Goal: Ask a question: Seek information or help from site administrators or community

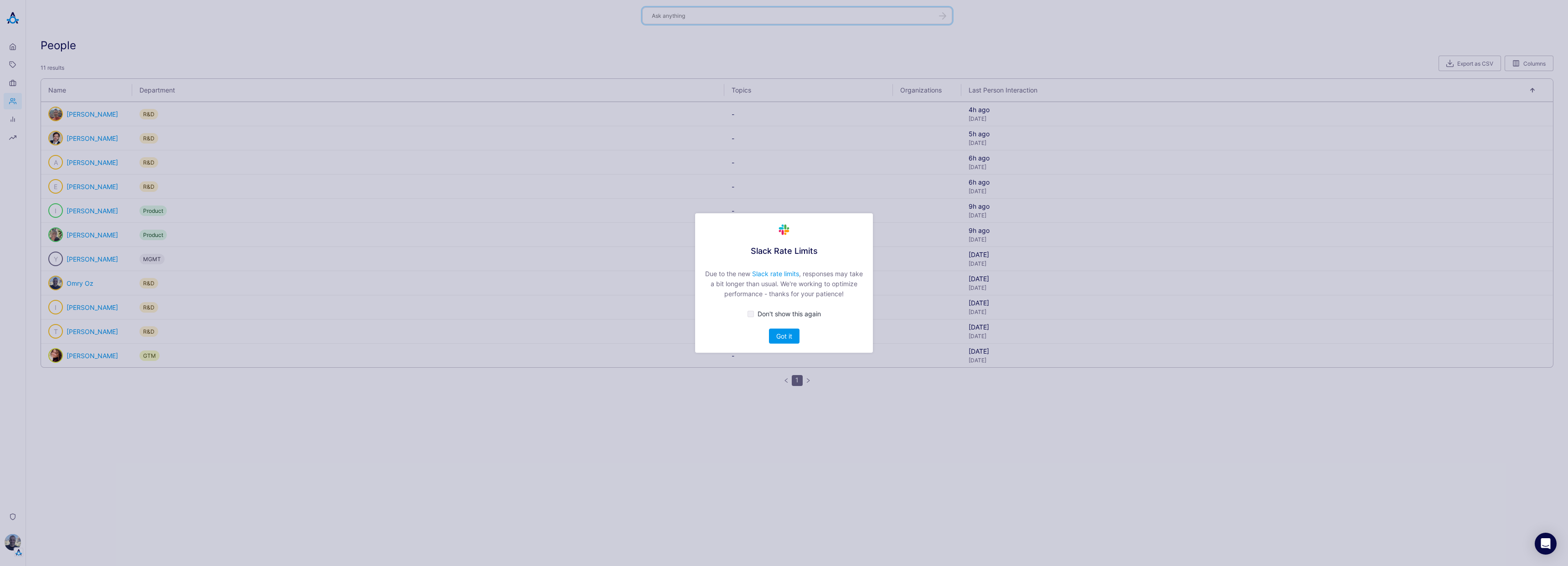
click at [772, 314] on span "Don't show this again" at bounding box center [789, 313] width 64 height 8
checkbox input "true"
click at [788, 333] on button "Got it" at bounding box center [784, 336] width 30 height 15
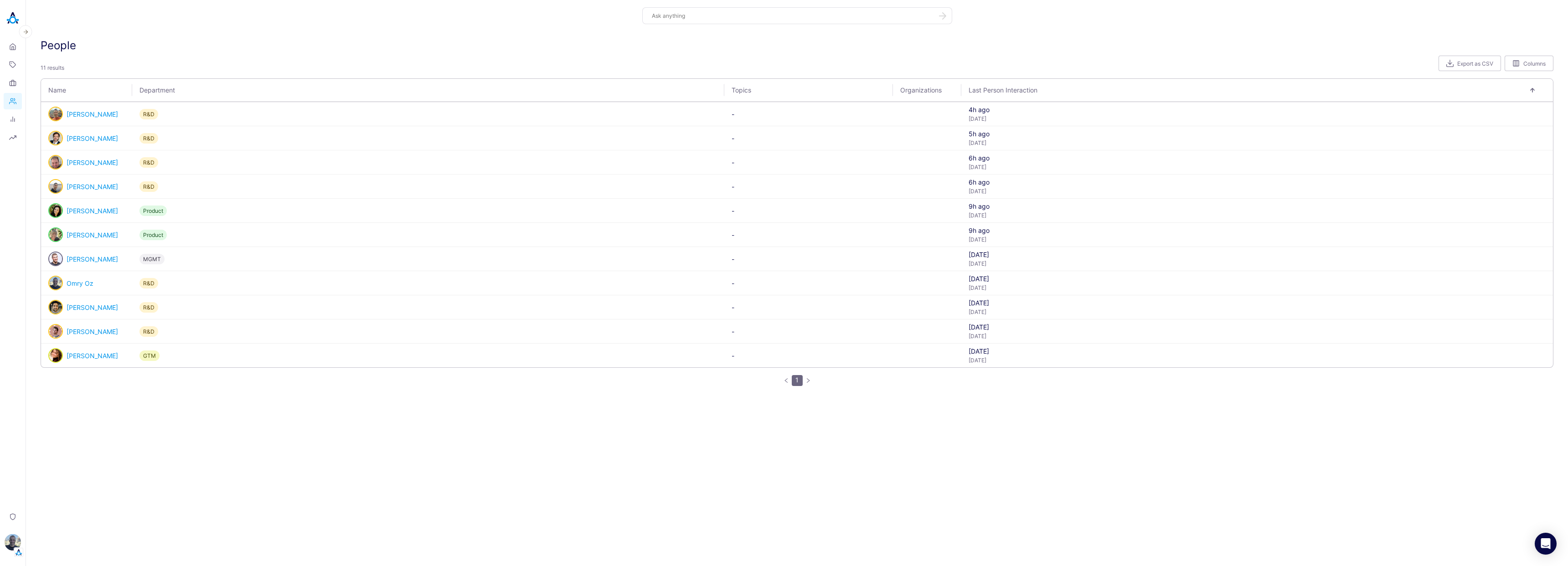
click at [10, 18] on img at bounding box center [12, 18] width 18 height 18
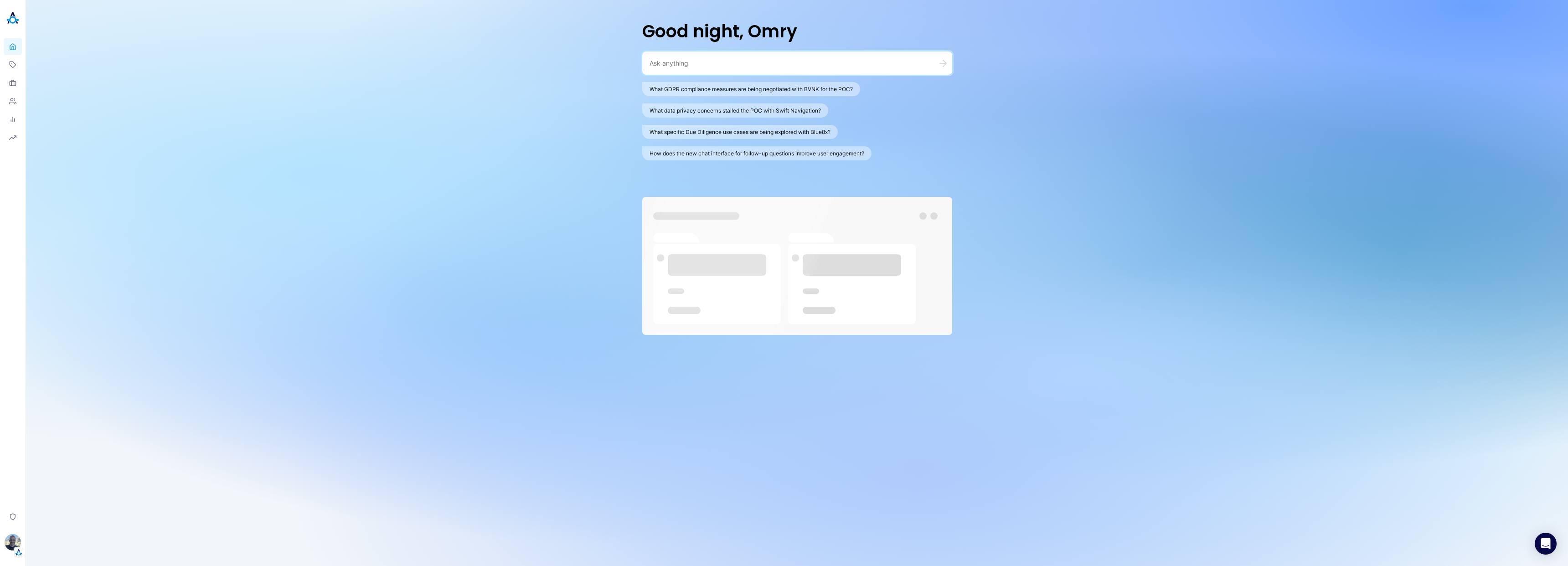
click at [730, 64] on textarea at bounding box center [786, 63] width 274 height 9
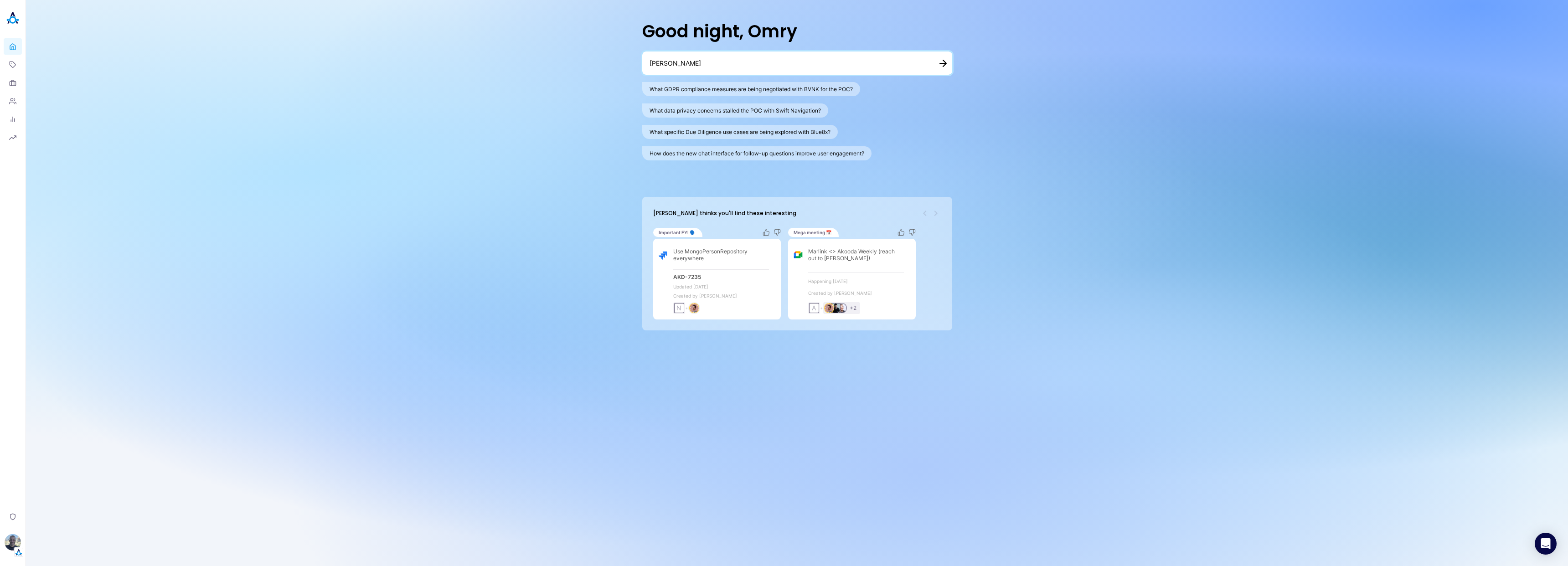
type textarea "י"
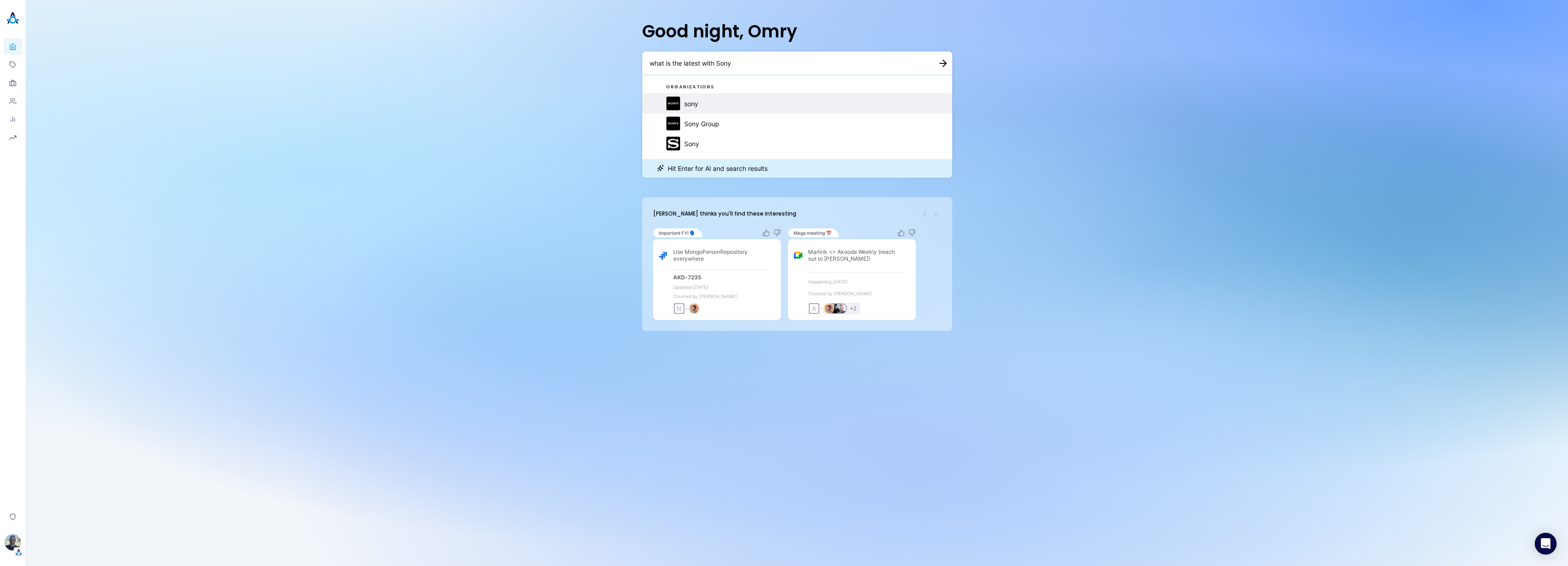
type textarea "what is the latest with Sony"
click at [700, 104] on button "sony" at bounding box center [797, 104] width 310 height 20
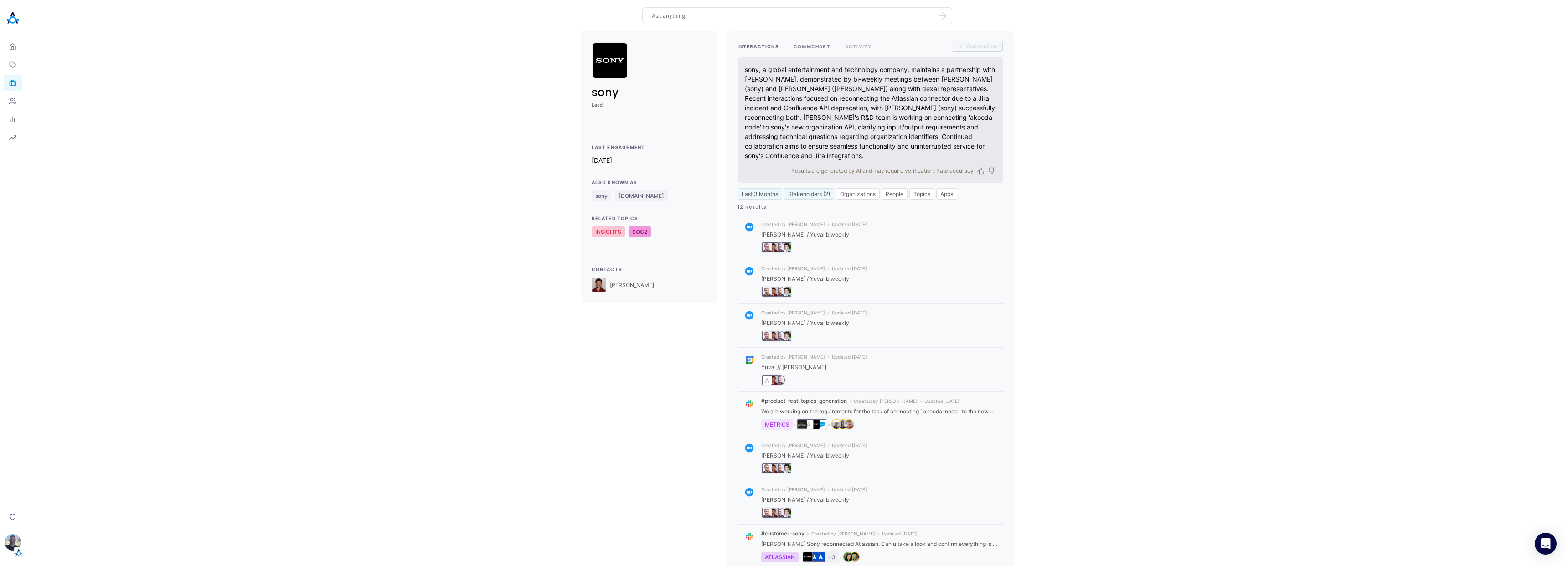
click at [814, 48] on button "COMMCHART" at bounding box center [812, 46] width 37 height 12
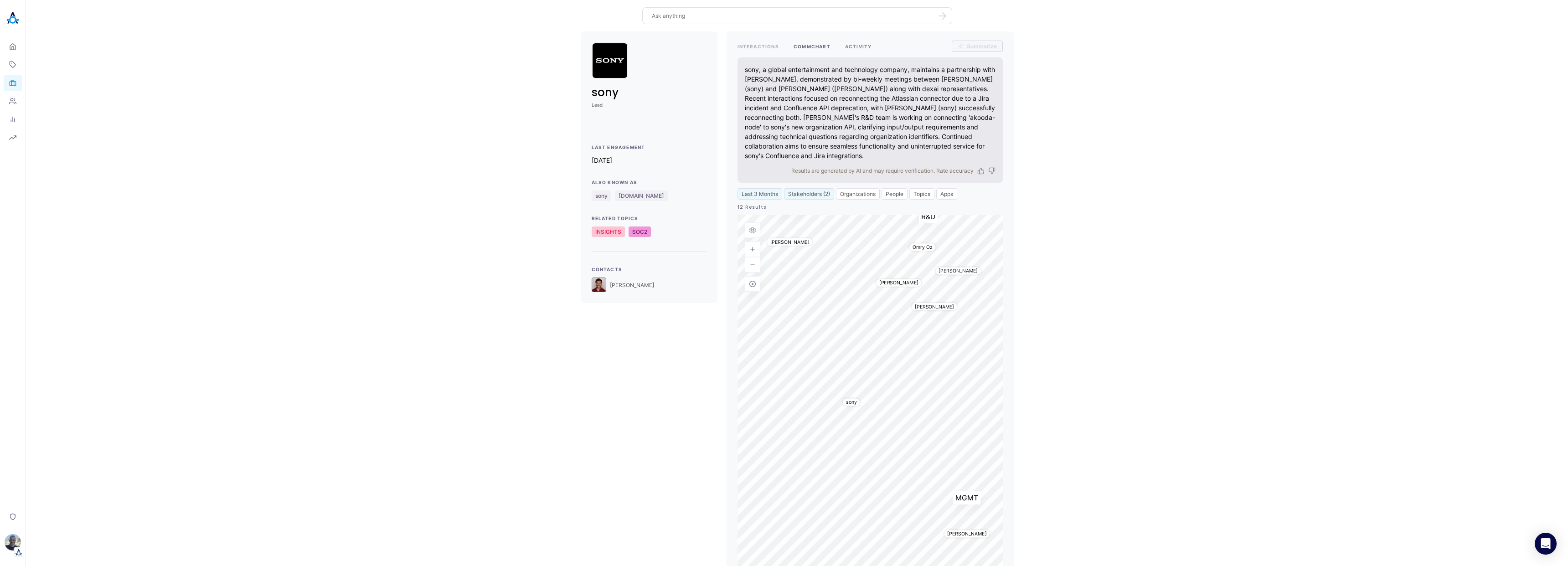
click at [852, 47] on button "ACTIVITY" at bounding box center [858, 46] width 27 height 12
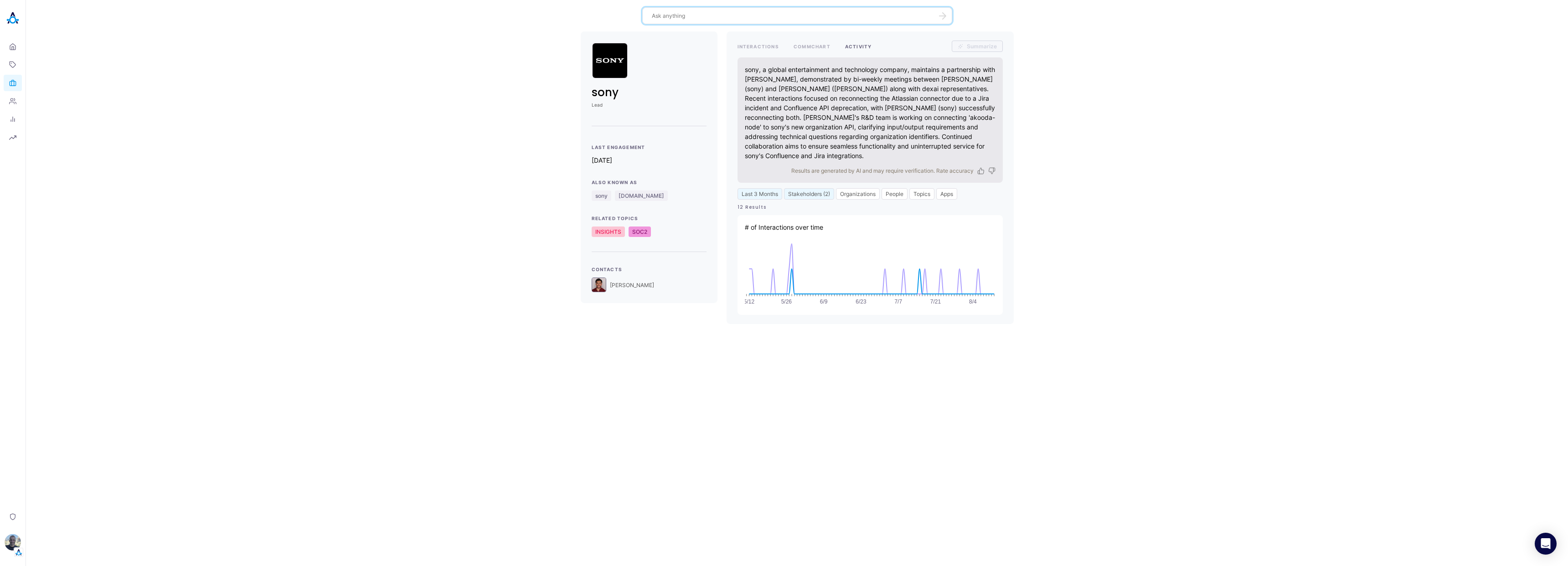
click at [702, 14] on textarea at bounding box center [791, 16] width 280 height 9
click at [715, 19] on textarea at bounding box center [791, 16] width 280 height 9
type textarea "who knows the most about search v2"
click at [942, 19] on icon "button" at bounding box center [943, 16] width 9 height 7
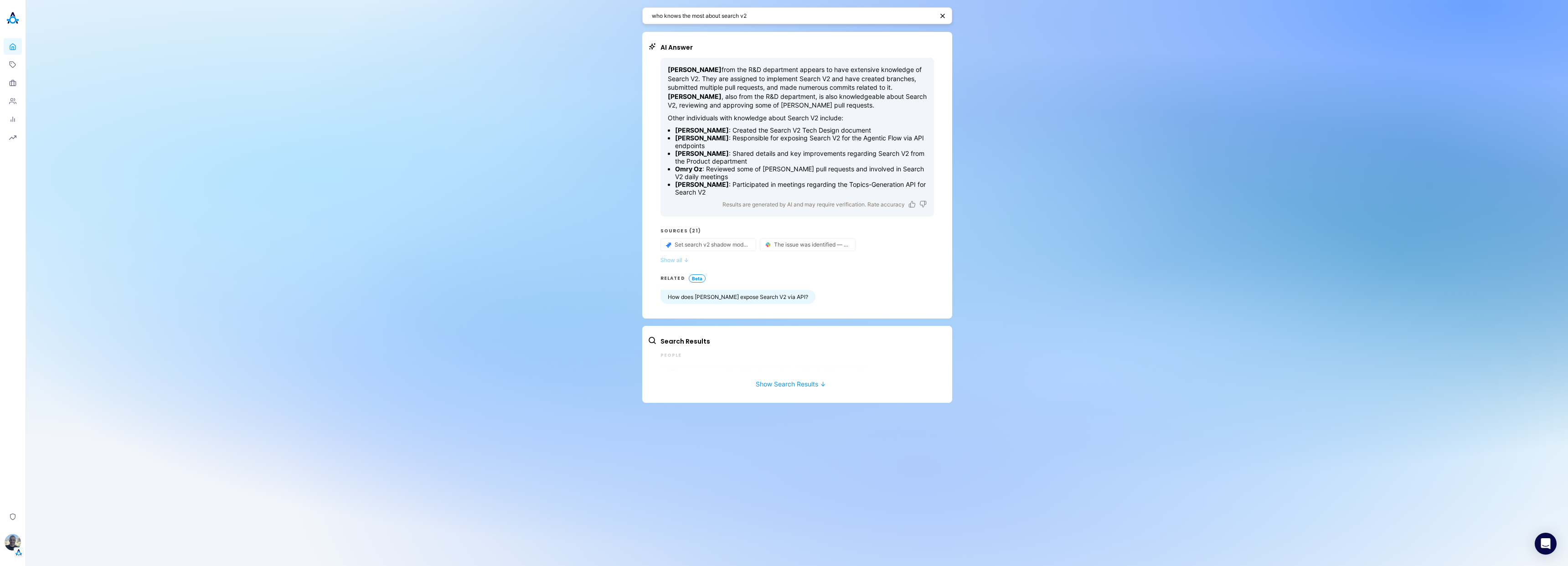
click at [680, 260] on button "Show all ↓" at bounding box center [797, 259] width 274 height 7
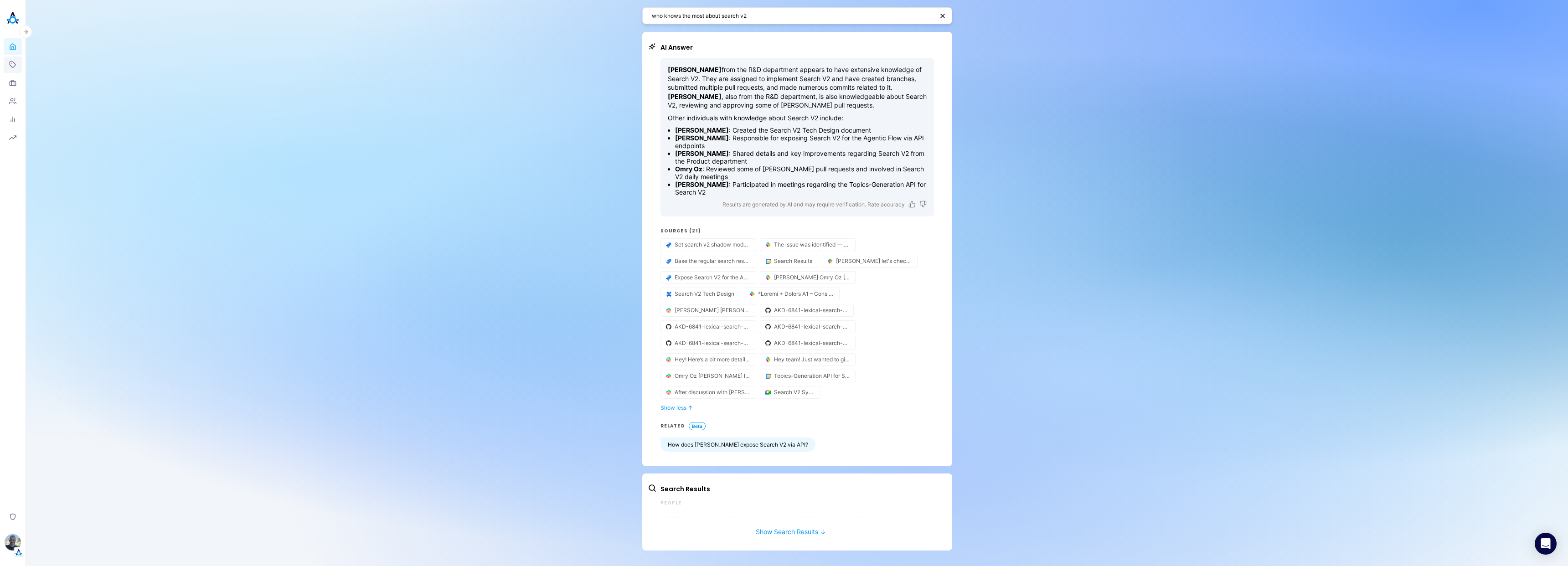
click at [14, 64] on icon at bounding box center [13, 64] width 7 height 7
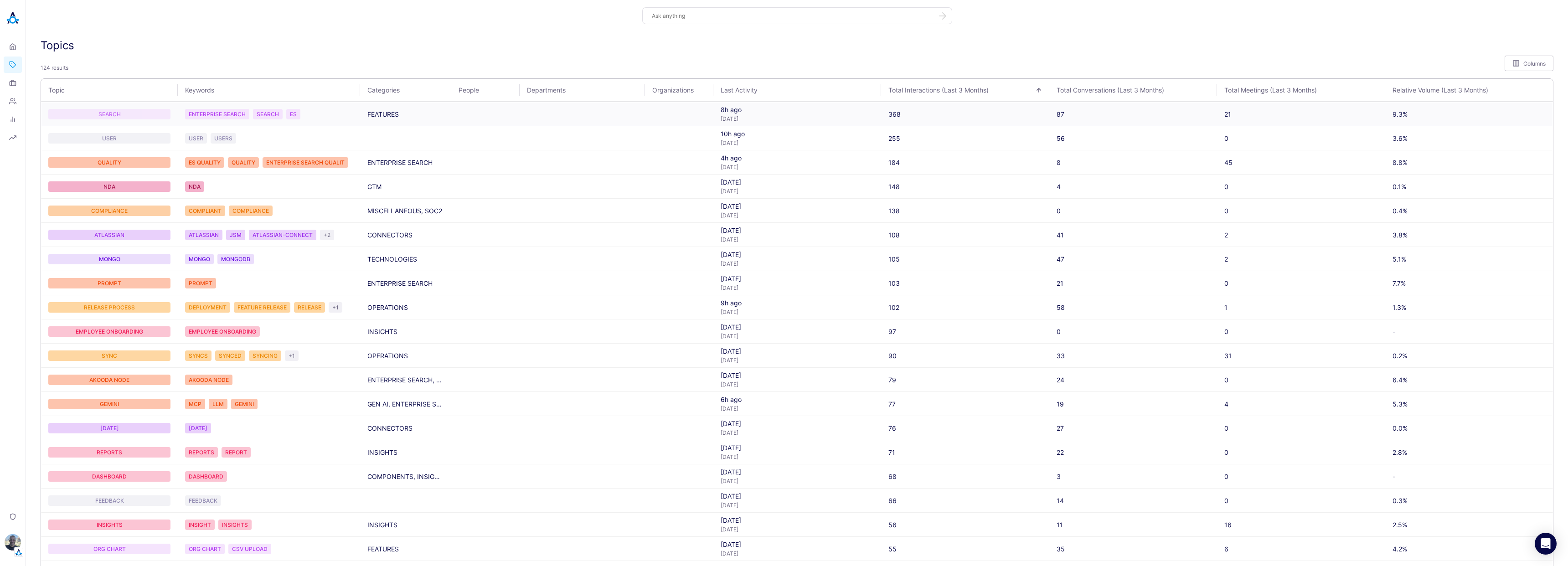
click at [151, 117] on div "SEARCH" at bounding box center [109, 114] width 122 height 10
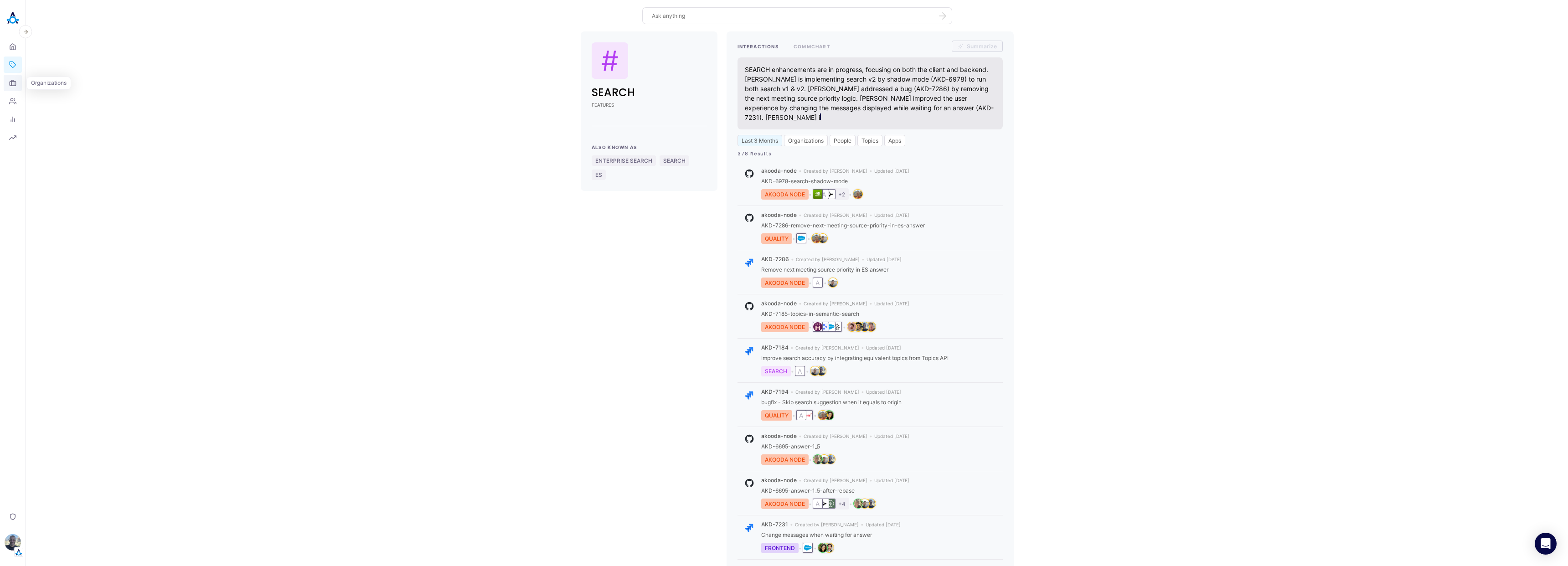
click at [12, 80] on icon at bounding box center [13, 83] width 7 height 7
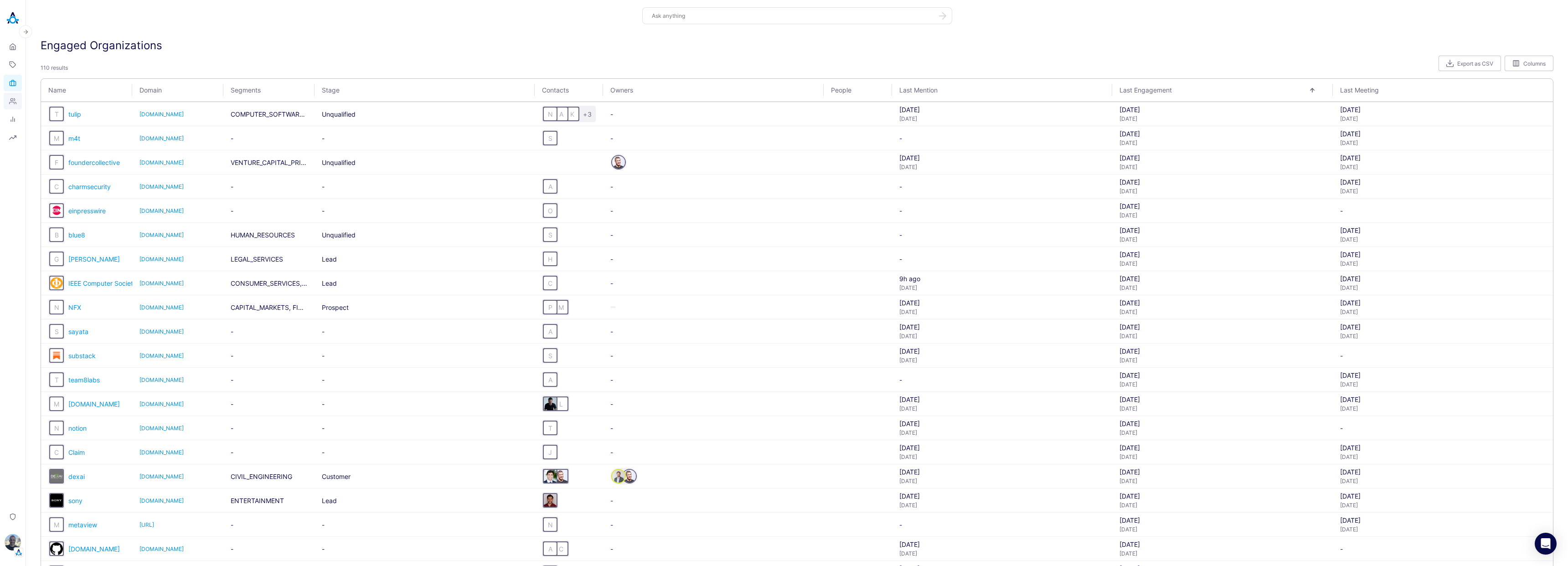
click at [10, 99] on icon at bounding box center [12, 101] width 7 height 6
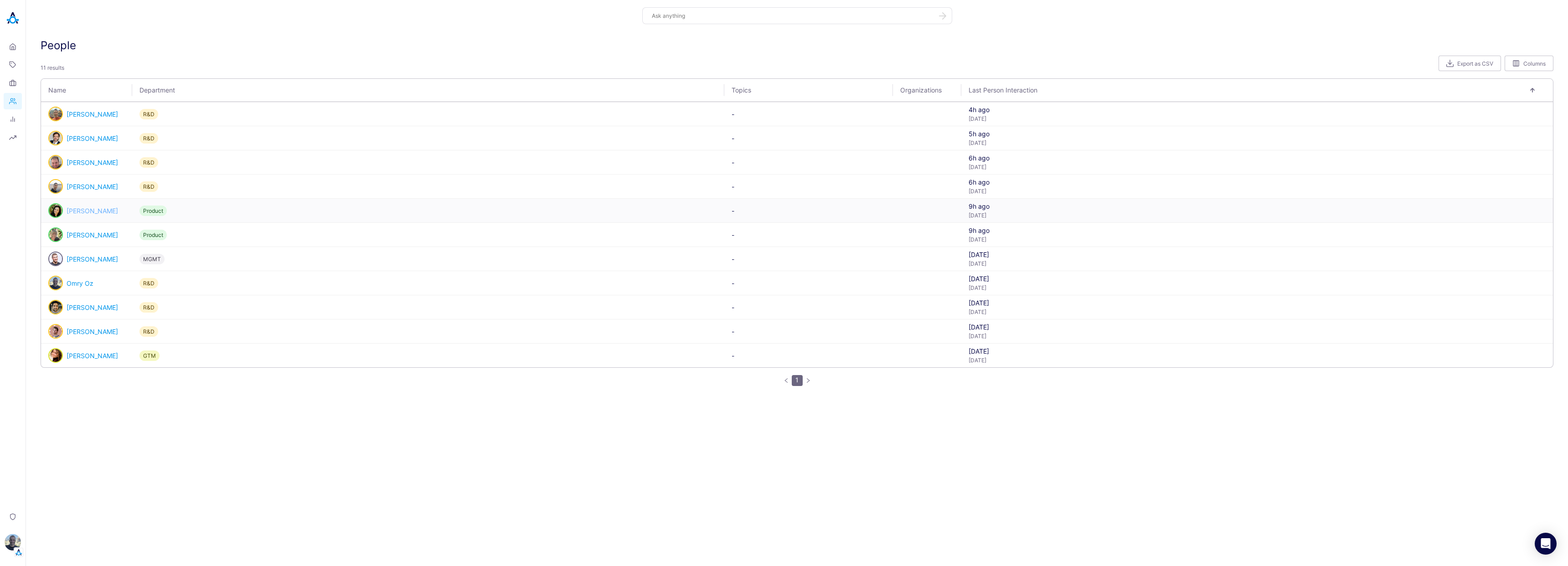
click at [83, 211] on link "[PERSON_NAME]" at bounding box center [92, 211] width 51 height 8
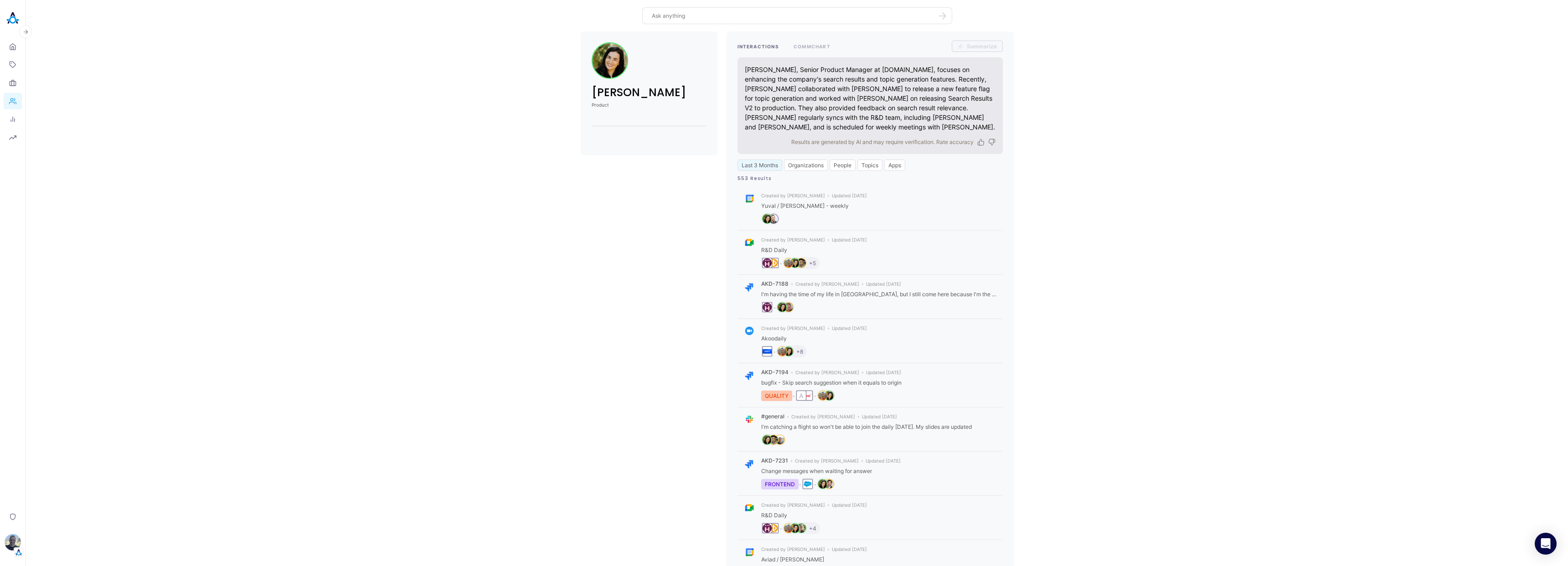
click at [13, 18] on img at bounding box center [12, 18] width 18 height 18
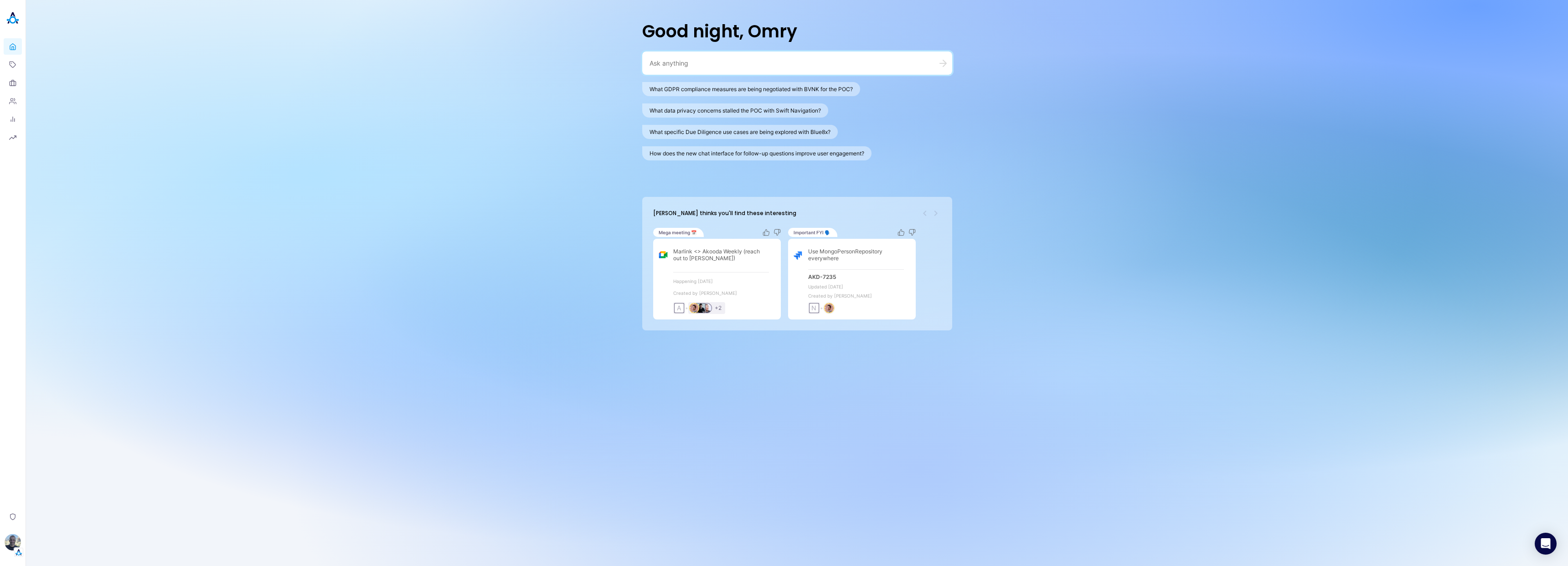
click at [749, 62] on textarea at bounding box center [786, 63] width 274 height 9
click at [720, 60] on textarea at bounding box center [786, 63] width 274 height 9
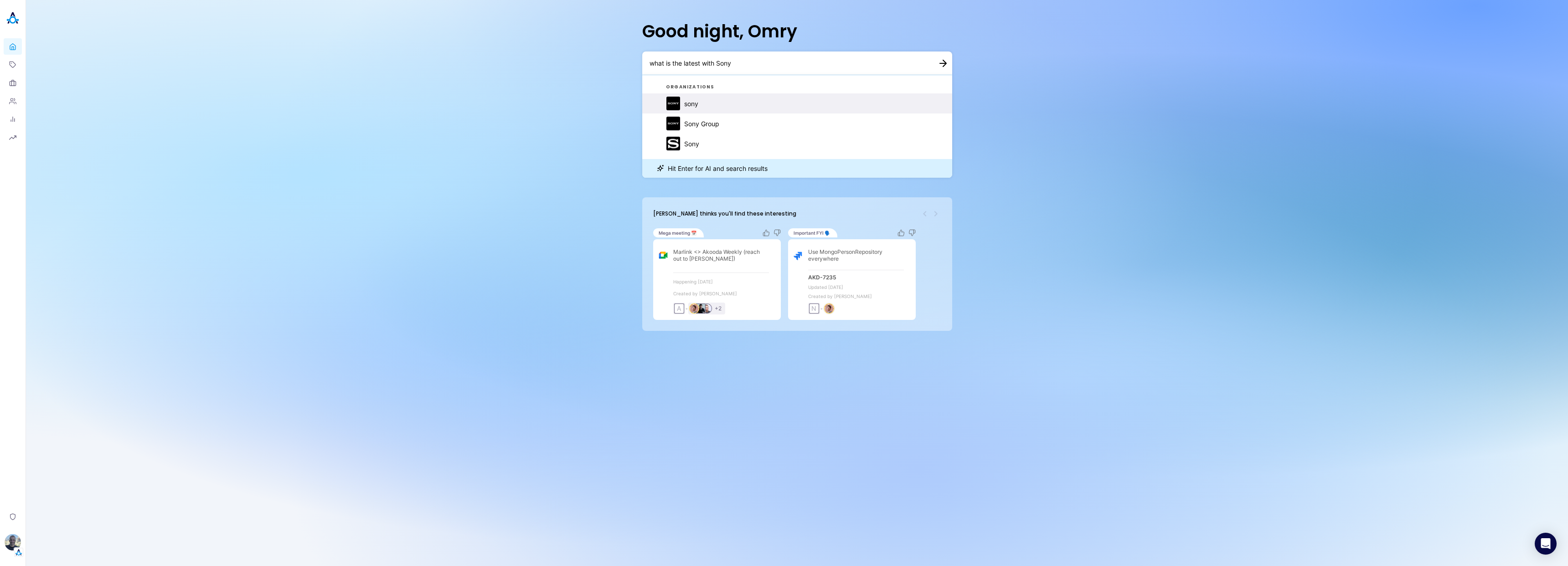
type textarea "what is the latest with Sony"
click at [686, 105] on div "sony" at bounding box center [691, 104] width 14 height 8
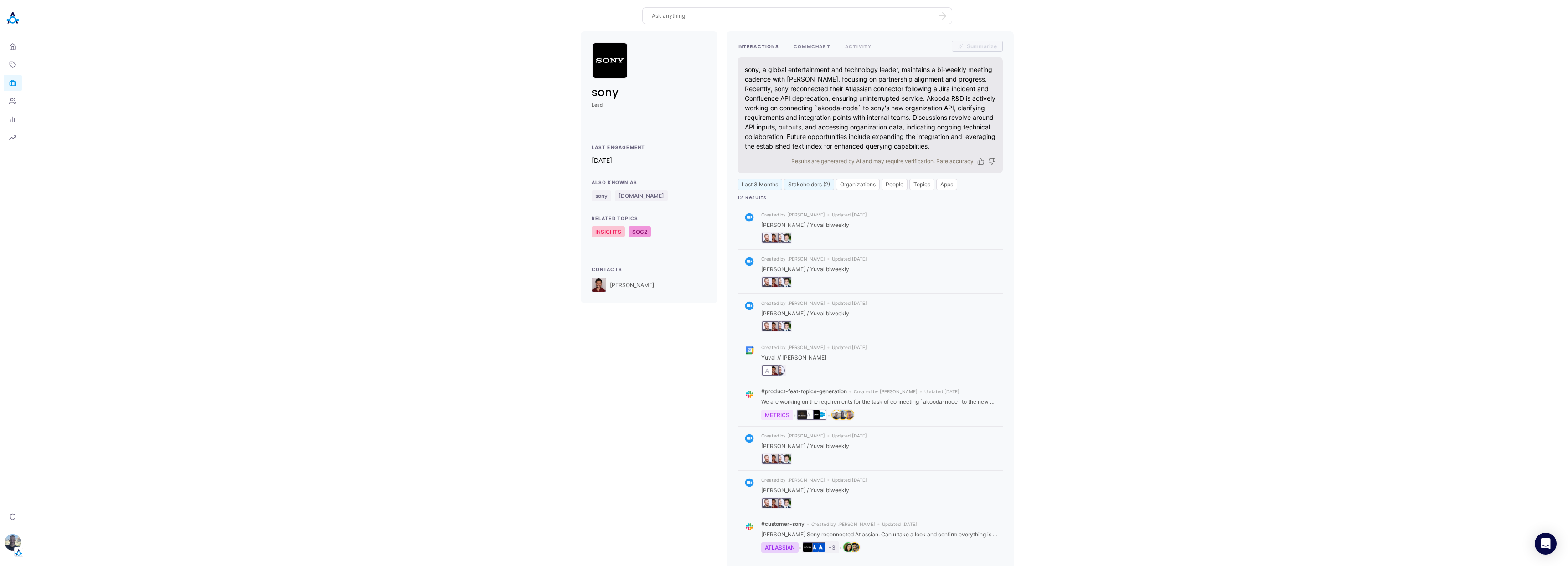
click at [812, 46] on button "COMMCHART" at bounding box center [812, 46] width 37 height 12
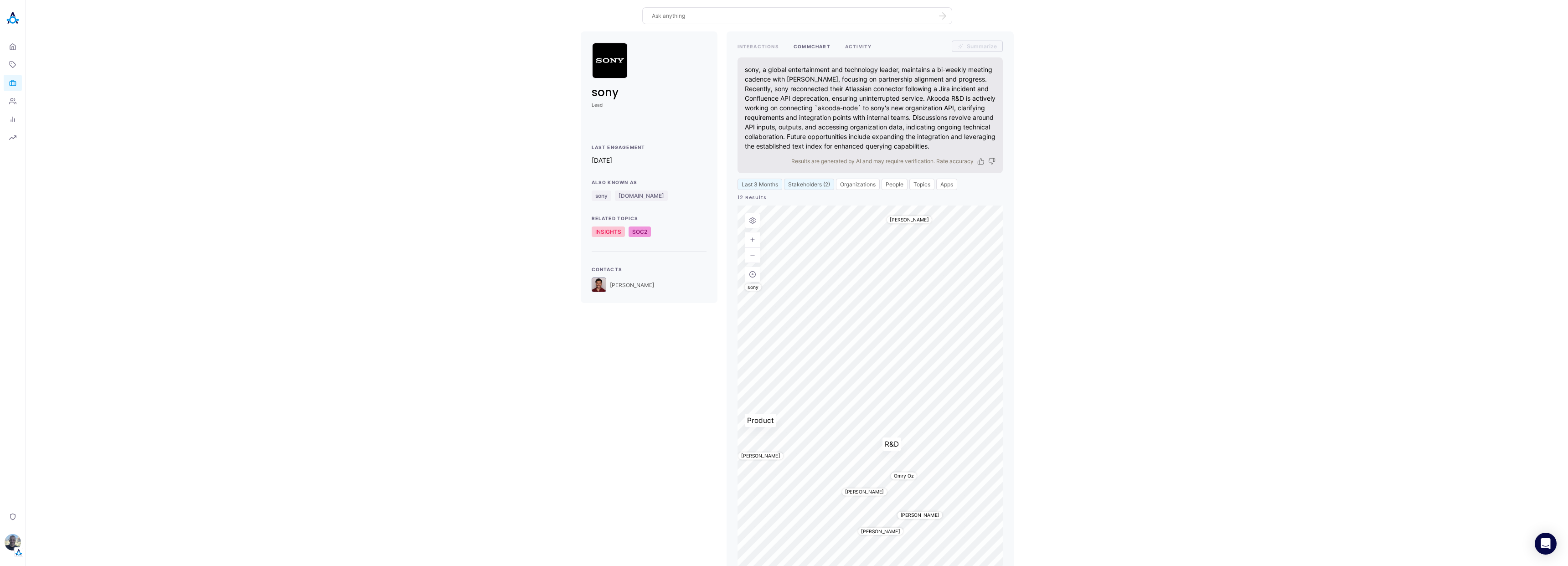
click at [861, 47] on button "ACTIVITY" at bounding box center [858, 46] width 27 height 12
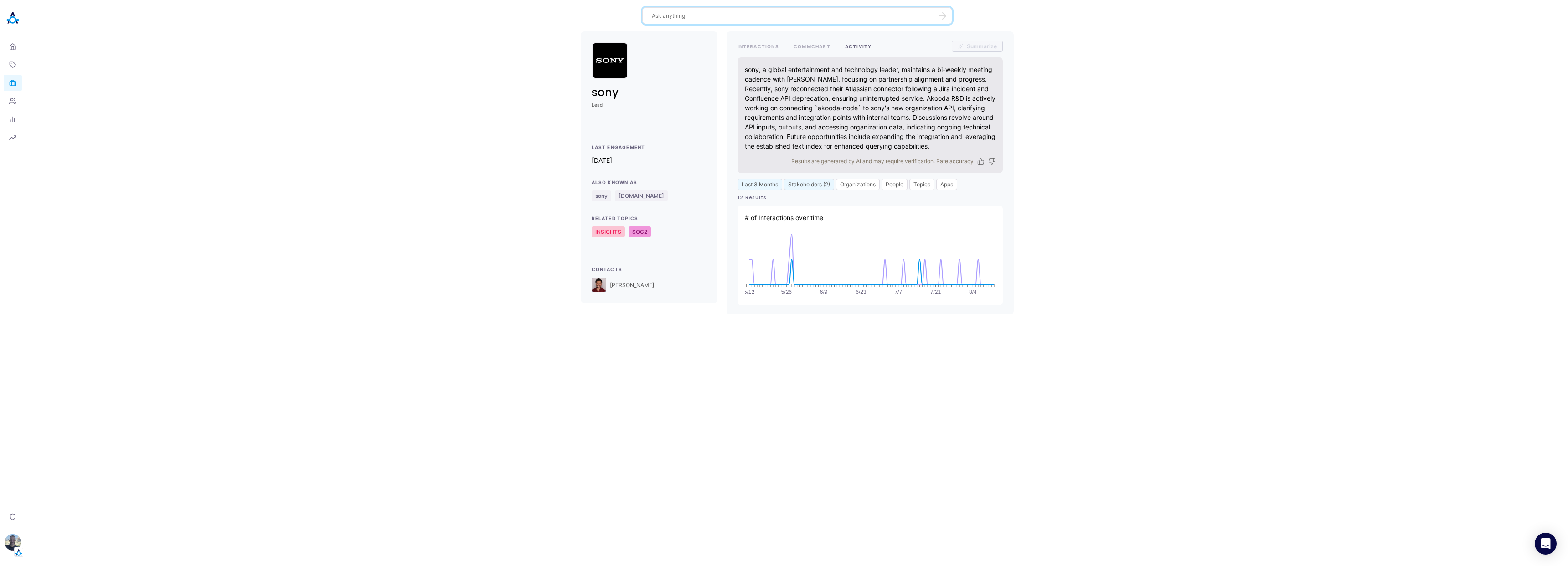
click at [777, 13] on textarea at bounding box center [791, 16] width 280 height 9
type textarea "who knows the most about search v2"
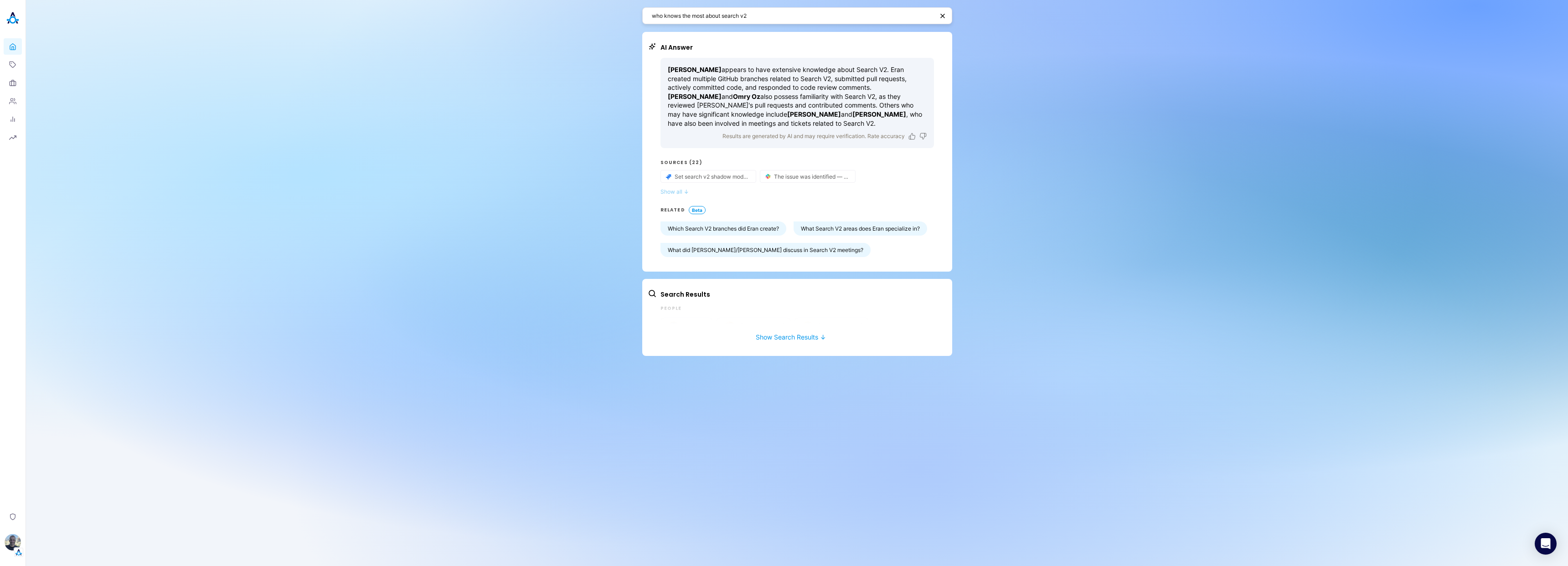
click at [673, 191] on button "Show all ↓" at bounding box center [797, 191] width 274 height 7
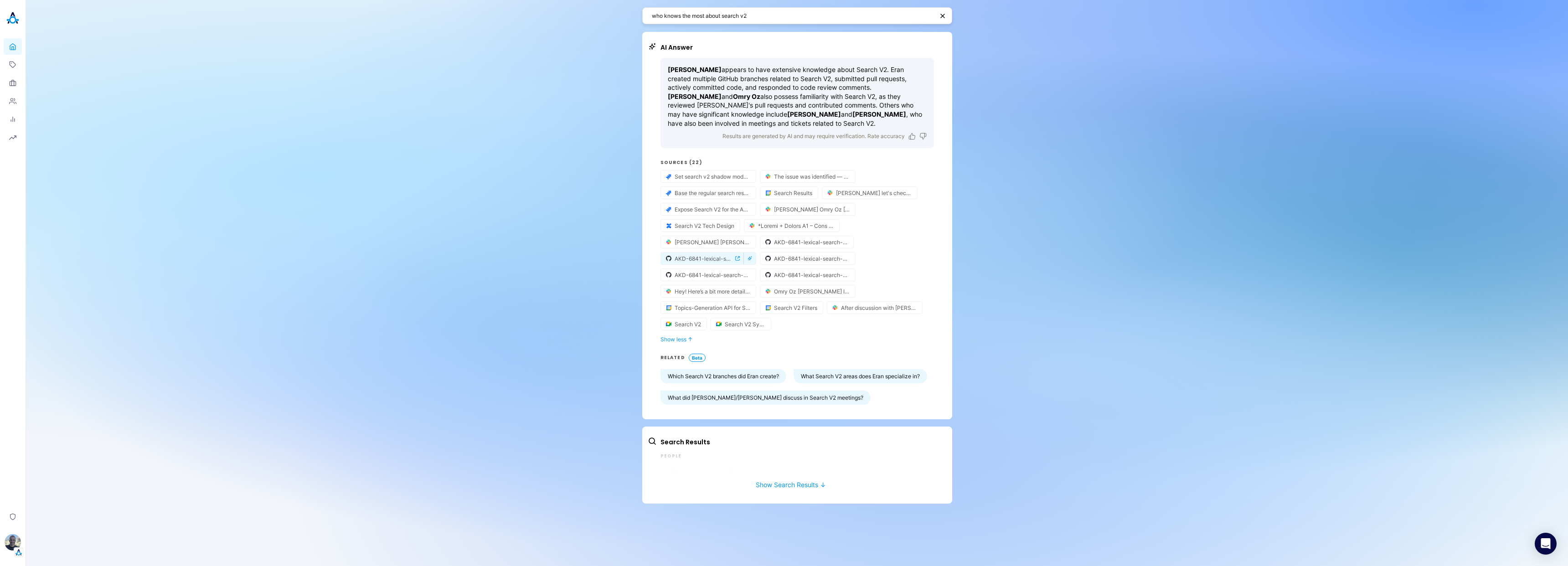
click at [738, 258] on icon "external-link-icon" at bounding box center [737, 258] width 4 height 4
click at [9, 64] on icon at bounding box center [12, 64] width 6 height 6
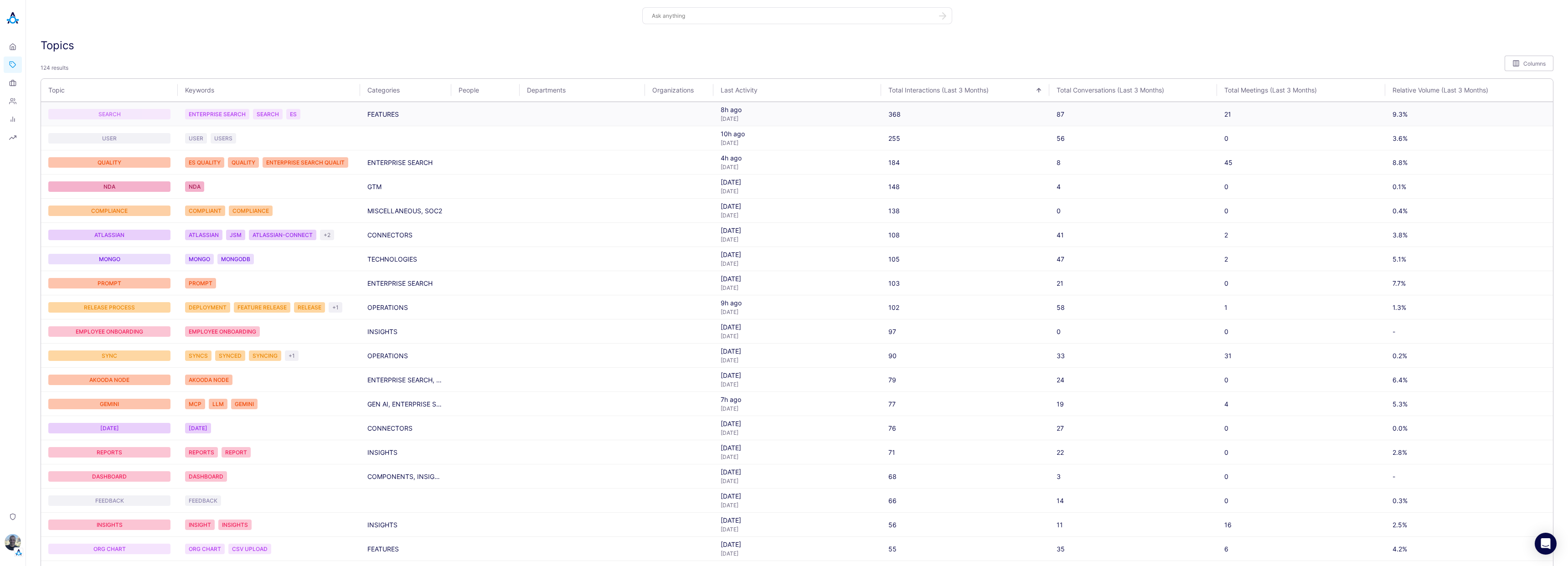
click at [127, 112] on div "SEARCH" at bounding box center [109, 114] width 122 height 10
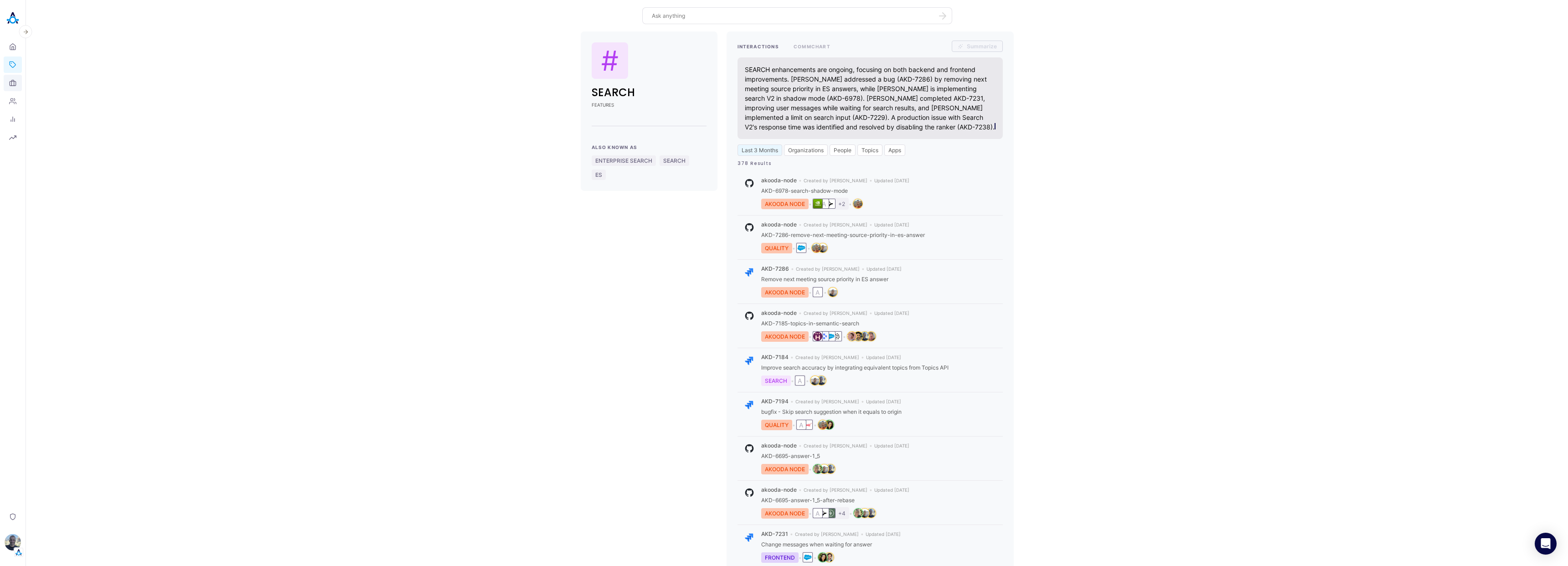
click at [13, 82] on icon at bounding box center [13, 83] width 7 height 7
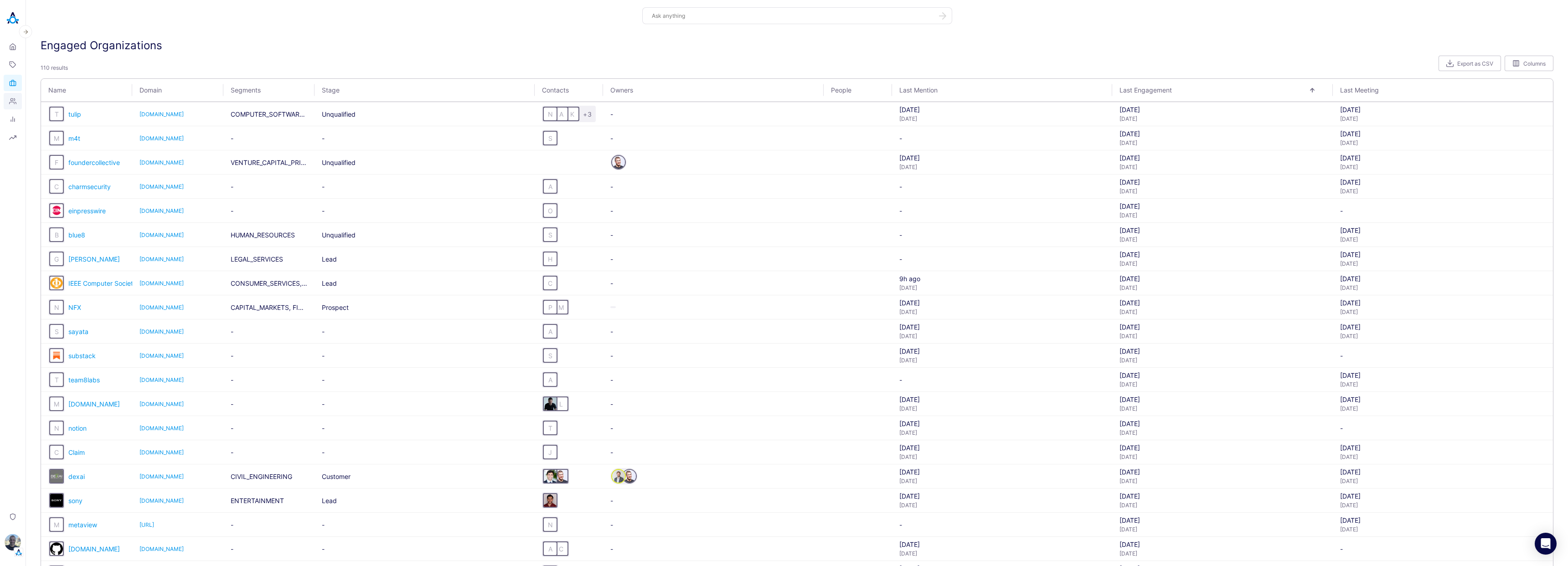
click at [12, 101] on icon at bounding box center [12, 101] width 7 height 6
